Goal: Find specific page/section: Find specific page/section

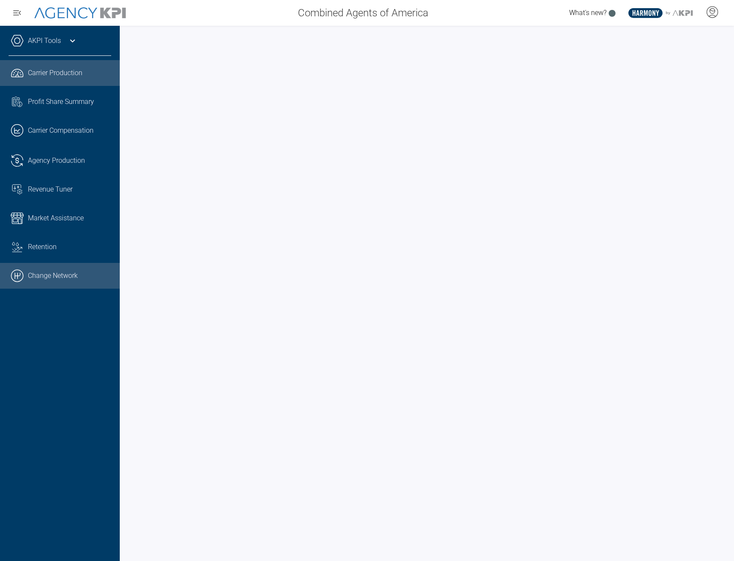
click at [46, 280] on link ".cls-1{fill:none;stroke:#000;stroke-linecap:round;stroke-linejoin:round;stroke-…" at bounding box center [60, 276] width 120 height 26
click at [72, 278] on link ".cls-1{fill:none;stroke:#000;stroke-linecap:round;stroke-linejoin:round;stroke-…" at bounding box center [60, 276] width 120 height 26
